Goal: Task Accomplishment & Management: Manage account settings

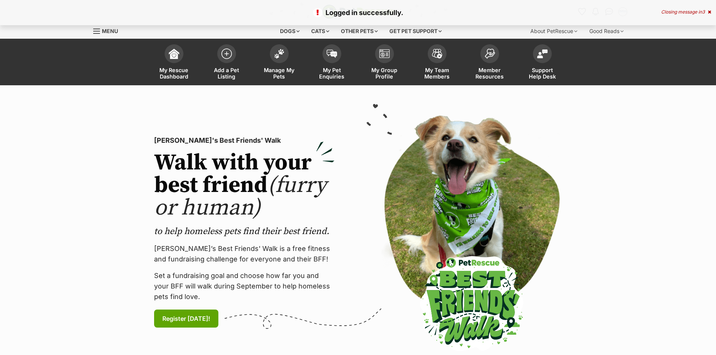
click at [276, 68] on span "Manage My Pets" at bounding box center [279, 73] width 34 height 13
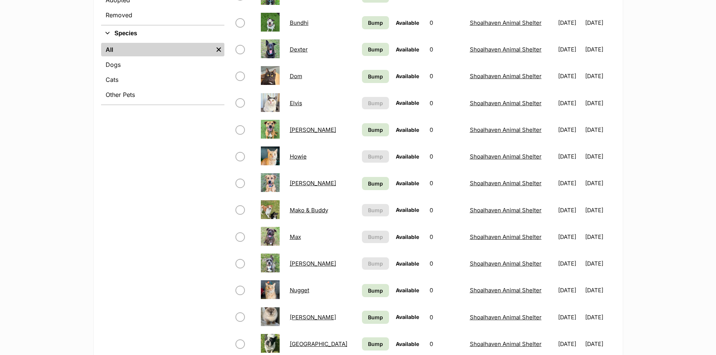
scroll to position [338, 0]
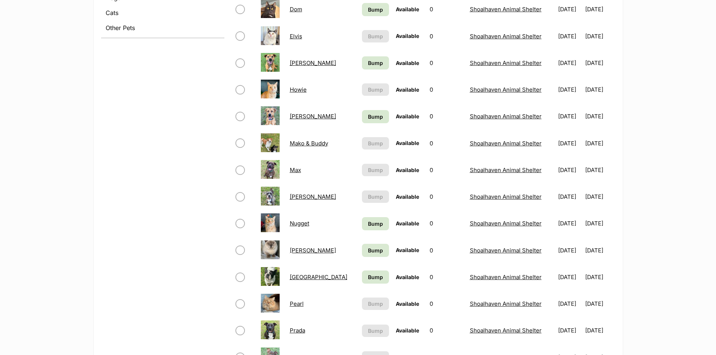
click at [294, 278] on link "[GEOGRAPHIC_DATA]" at bounding box center [319, 277] width 58 height 7
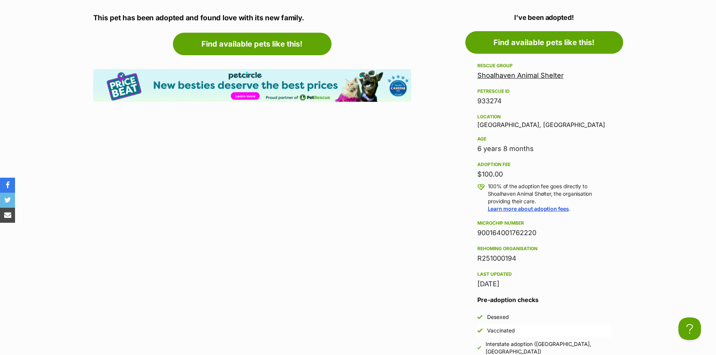
scroll to position [513, 0]
